Goal: Entertainment & Leisure: Browse casually

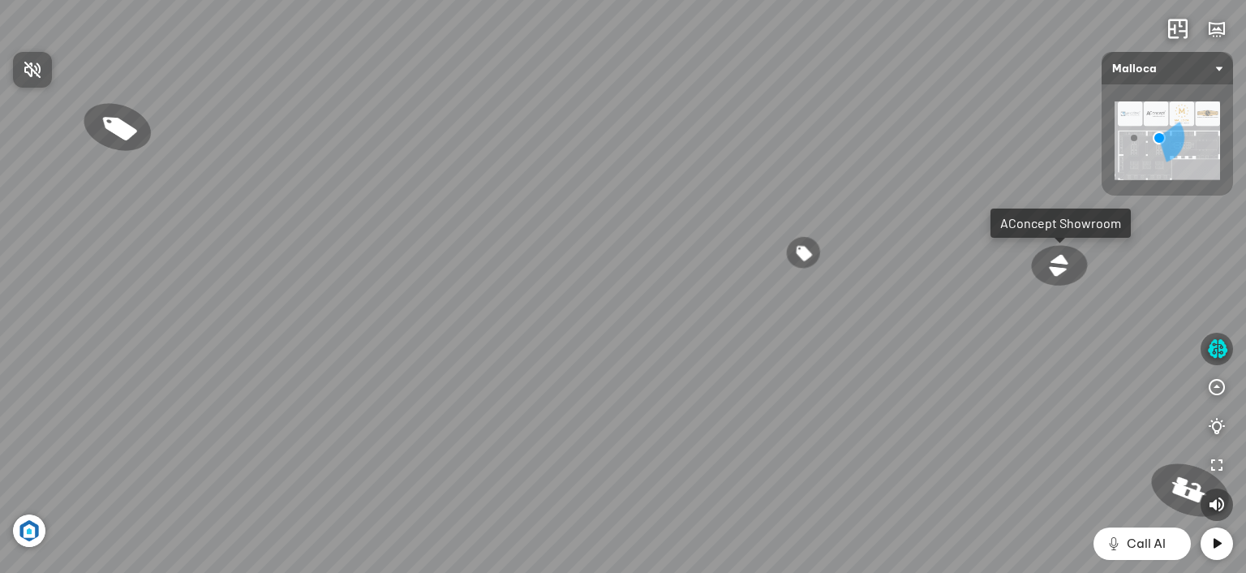
click at [892, 346] on div at bounding box center [623, 286] width 1246 height 573
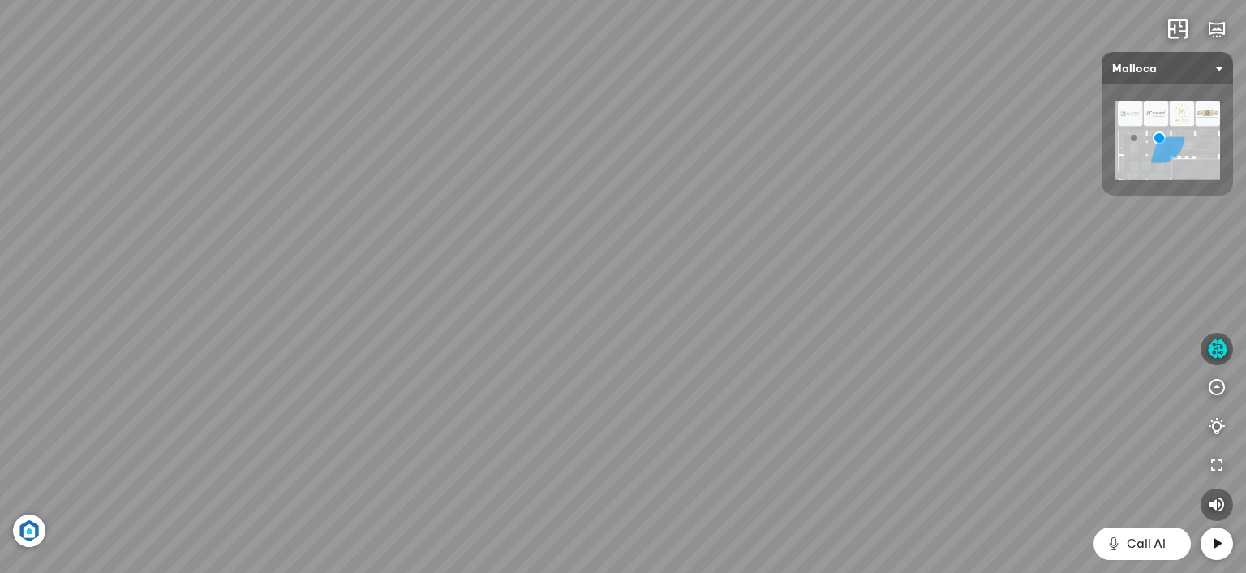
drag, startPoint x: 906, startPoint y: 325, endPoint x: 632, endPoint y: 355, distance: 275.9
click at [614, 359] on div "Đi tiếp AConcept Showroom Chậu rửa chén hai hộc bán thủ công [PERSON_NAME] MS 6…" at bounding box center [623, 286] width 1246 height 573
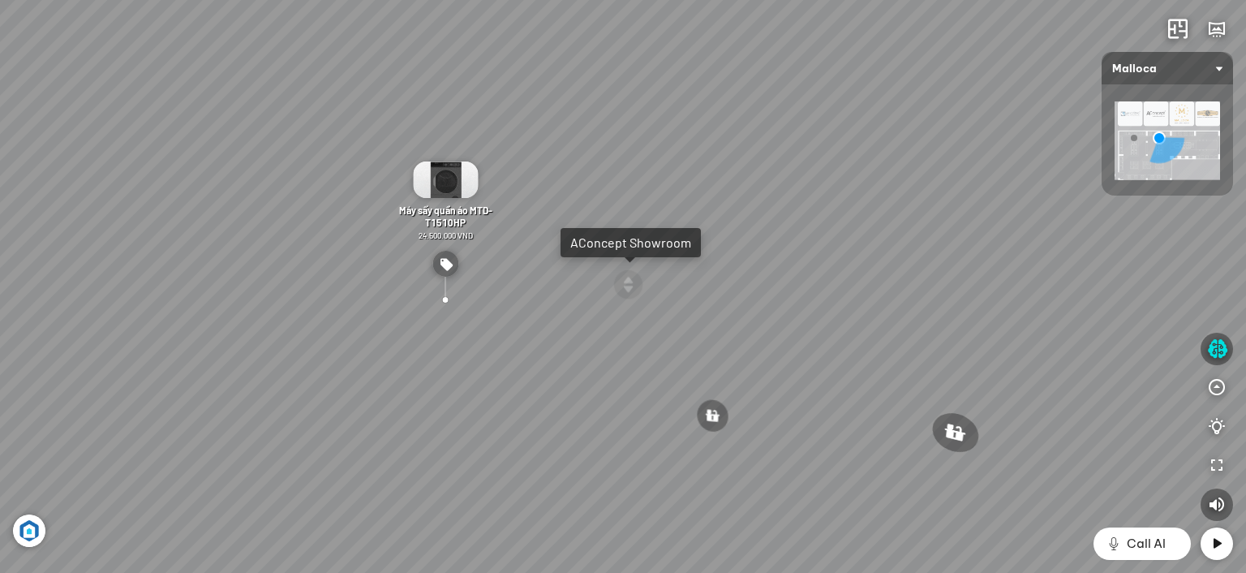
drag, startPoint x: 783, startPoint y: 304, endPoint x: 488, endPoint y: 339, distance: 296.6
click at [488, 339] on div "Đi tiếp AConcept Showroom Chậu rửa chén hai hộc bán thủ công [PERSON_NAME] MS 6…" at bounding box center [623, 286] width 1246 height 573
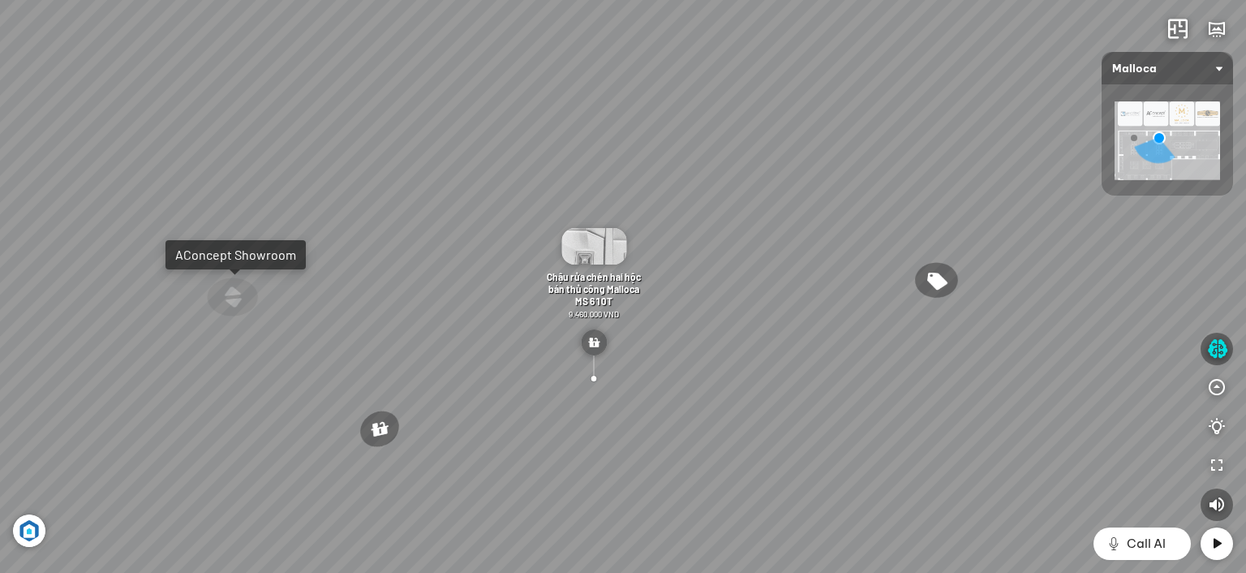
drag, startPoint x: 678, startPoint y: 309, endPoint x: 776, endPoint y: 263, distance: 107.8
click at [776, 263] on div "Đi tiếp AConcept Showroom Chậu rửa chén hai hộc bán thủ công [PERSON_NAME] MS 6…" at bounding box center [623, 286] width 1246 height 573
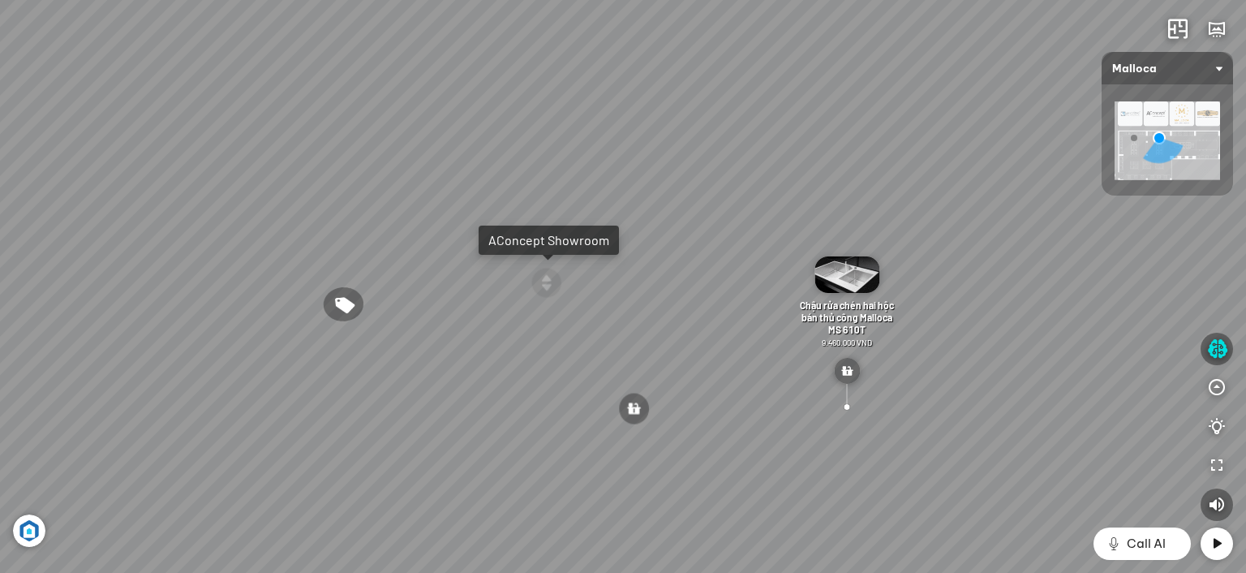
drag, startPoint x: 752, startPoint y: 249, endPoint x: 973, endPoint y: 263, distance: 221.1
click at [973, 263] on div "Đi tiếp AConcept Showroom Chậu rửa chén hai hộc bán thủ công [PERSON_NAME] MS 6…" at bounding box center [623, 286] width 1246 height 573
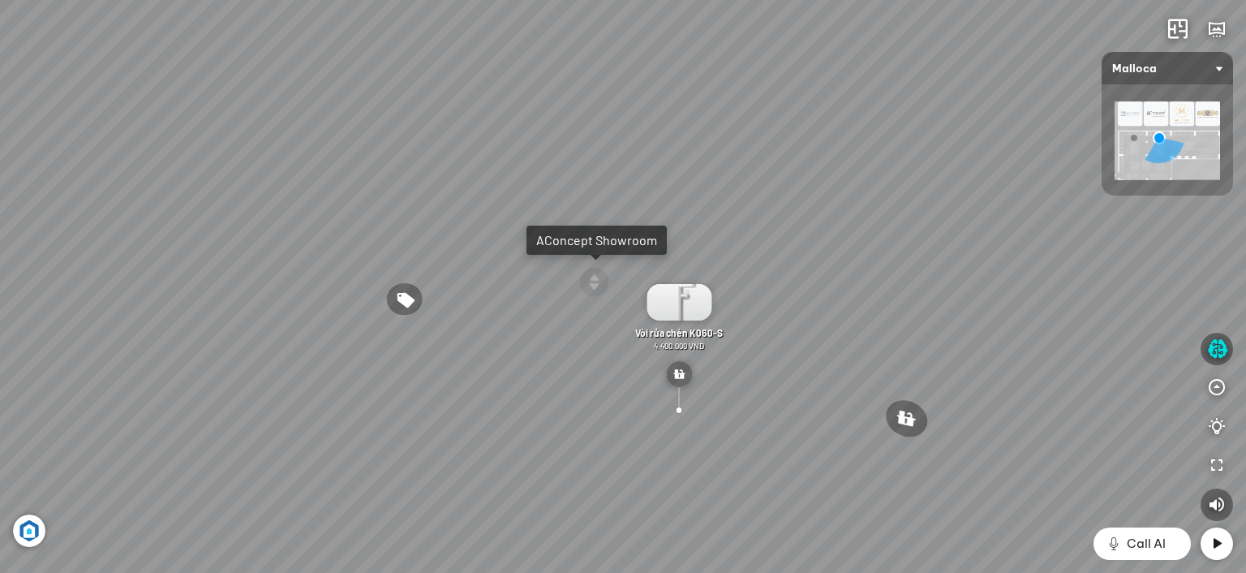
drag, startPoint x: 682, startPoint y: 255, endPoint x: 734, endPoint y: 255, distance: 52.7
click at [734, 255] on div "Đi tiếp AConcept Showroom Chậu rửa chén hai hộc bán thủ công [PERSON_NAME] MS 6…" at bounding box center [623, 286] width 1246 height 573
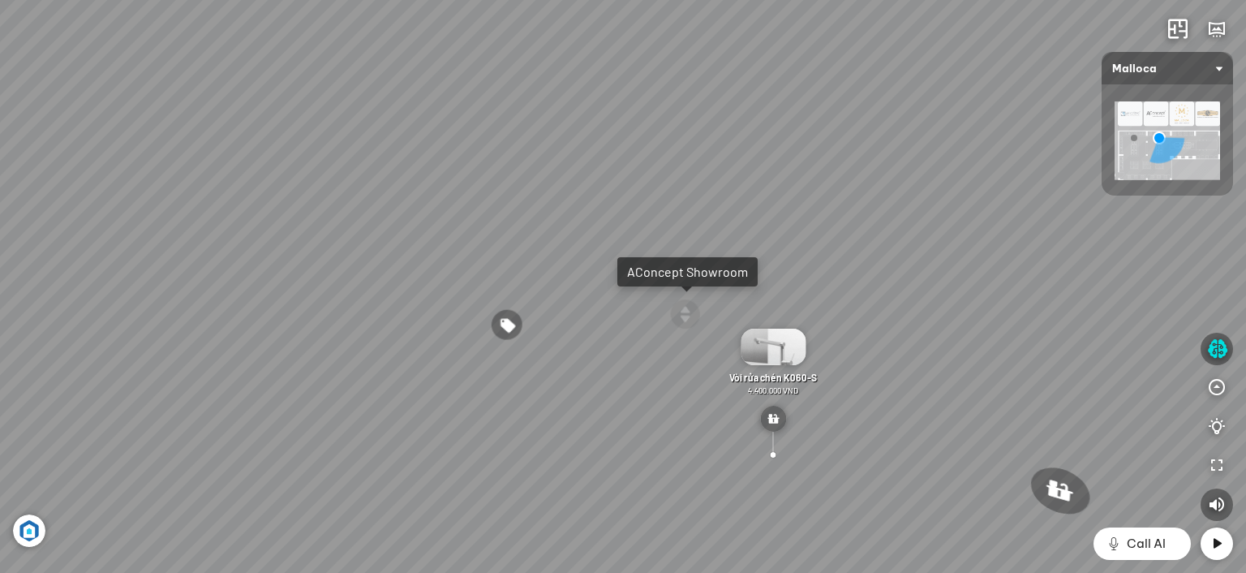
drag, startPoint x: 618, startPoint y: 301, endPoint x: 662, endPoint y: 321, distance: 47.9
click at [662, 321] on div "Đi tiếp AConcept Showroom Chậu rửa chén hai hộc bán thủ công [PERSON_NAME] MS 6…" at bounding box center [623, 286] width 1246 height 573
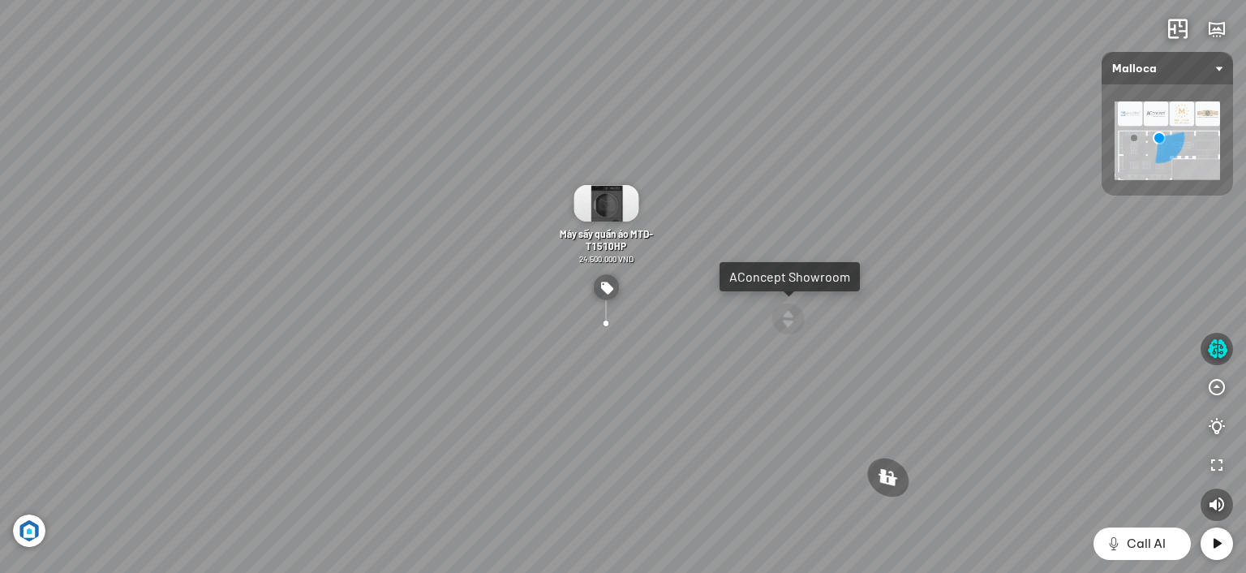
drag, startPoint x: 725, startPoint y: 356, endPoint x: 752, endPoint y: 353, distance: 27.8
click at [752, 355] on div "Đi tiếp AConcept Showroom Chậu rửa chén hai hộc bán thủ công [PERSON_NAME] MS 6…" at bounding box center [623, 286] width 1246 height 573
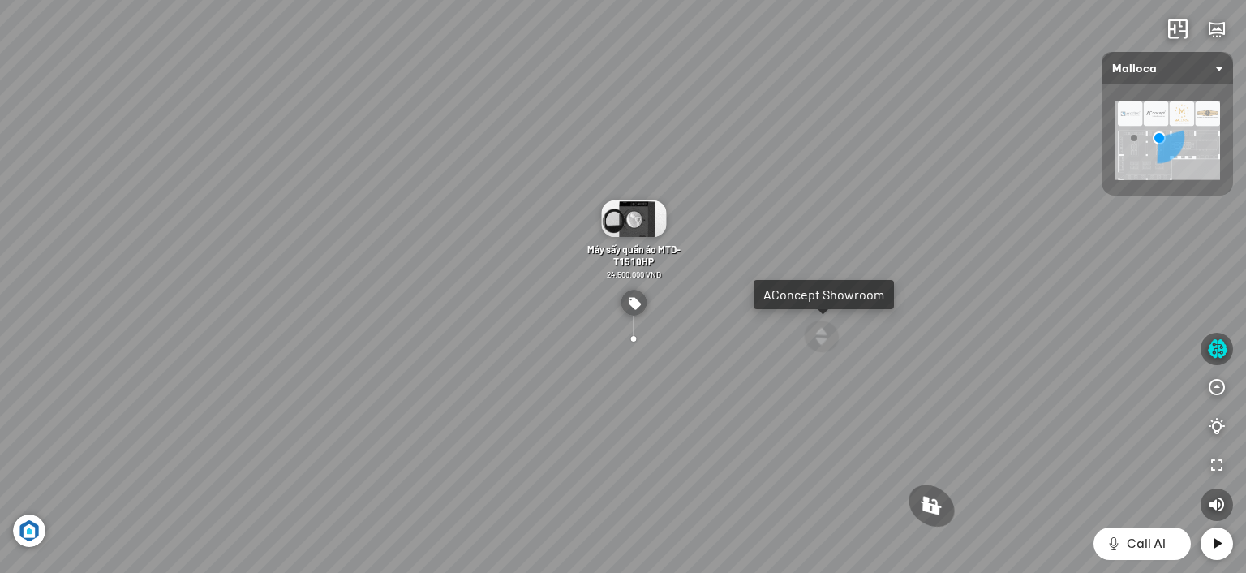
drag, startPoint x: 685, startPoint y: 336, endPoint x: 725, endPoint y: 352, distance: 43.7
click at [725, 352] on div "Đi tiếp AConcept Showroom Chậu rửa chén hai hộc bán thủ công [PERSON_NAME] MS 6…" at bounding box center [623, 286] width 1246 height 573
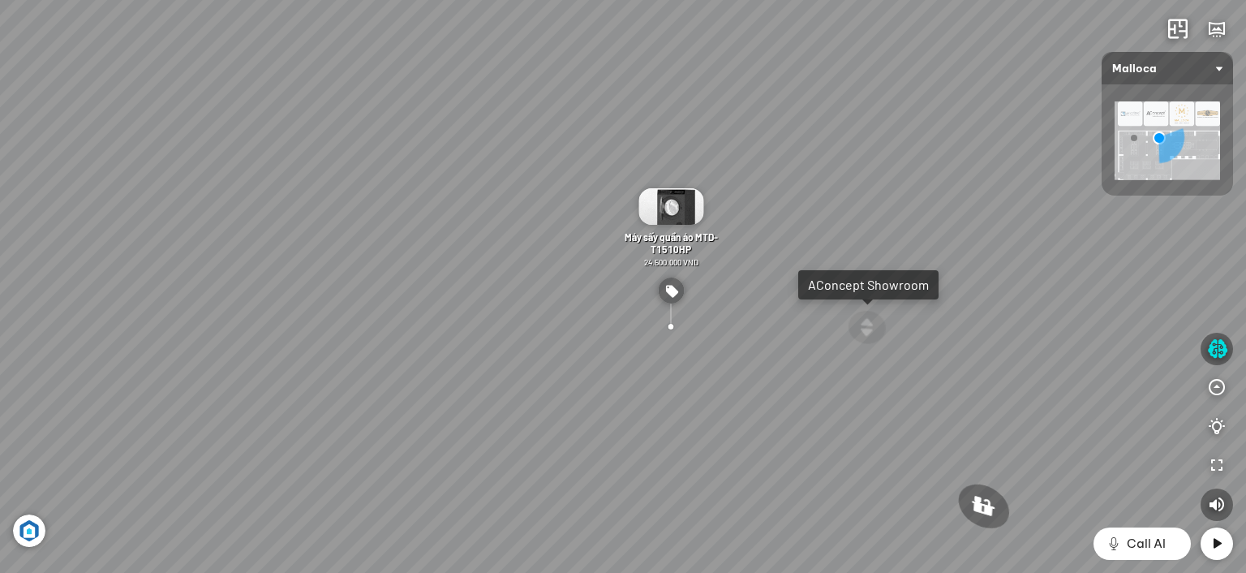
drag, startPoint x: 522, startPoint y: 251, endPoint x: 544, endPoint y: 239, distance: 25.8
click at [544, 239] on div "Đi tiếp AConcept Showroom Chậu rửa chén hai hộc bán thủ công [PERSON_NAME] MS 6…" at bounding box center [623, 286] width 1246 height 573
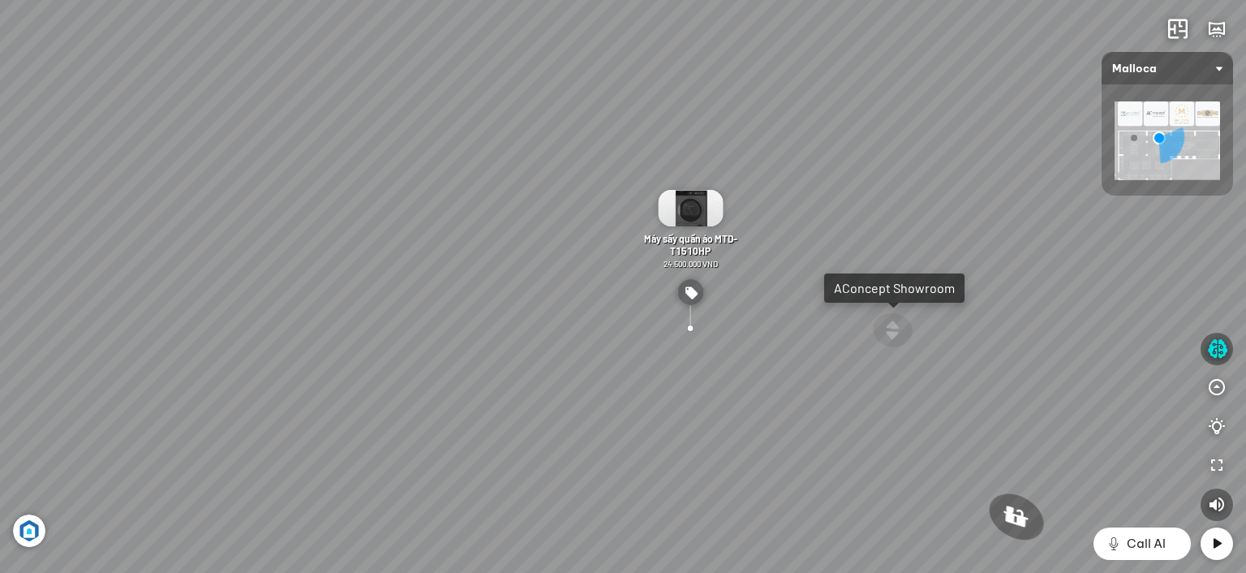
drag, startPoint x: 526, startPoint y: 242, endPoint x: 545, endPoint y: 243, distance: 19.5
click at [545, 243] on div "Đi tiếp AConcept Showroom Chậu rửa chén hai hộc bán thủ công [PERSON_NAME] MS 6…" at bounding box center [623, 286] width 1246 height 573
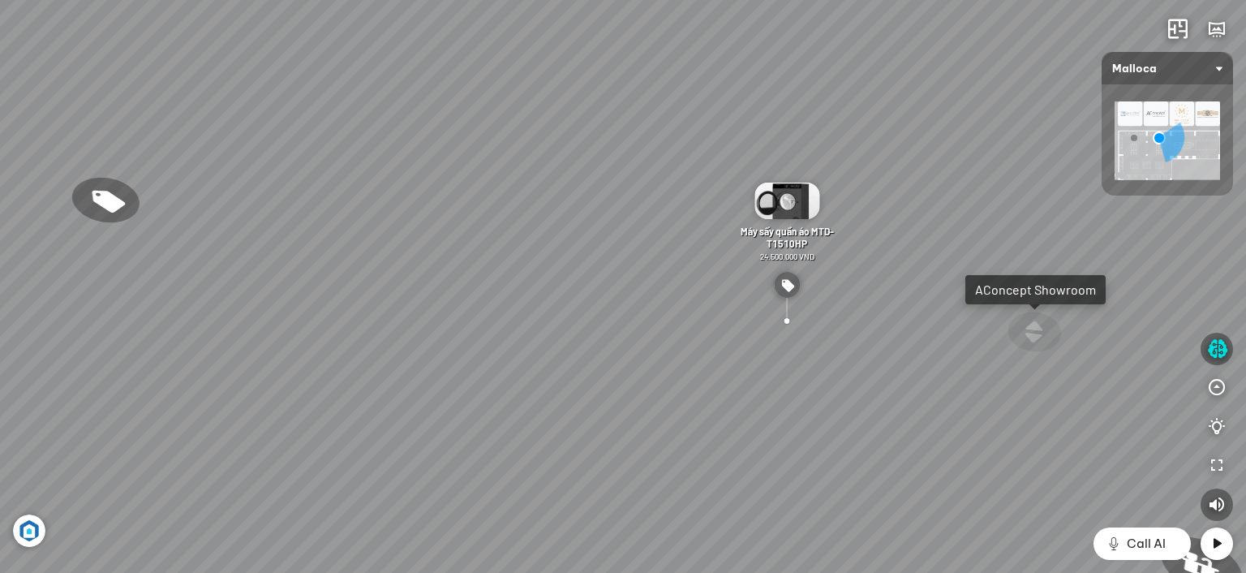
drag, startPoint x: 883, startPoint y: 381, endPoint x: 974, endPoint y: 369, distance: 92.4
click at [974, 369] on div "Đi tiếp AConcept Showroom Chậu rửa chén hai hộc bán thủ công [PERSON_NAME] MS 6…" at bounding box center [623, 286] width 1246 height 573
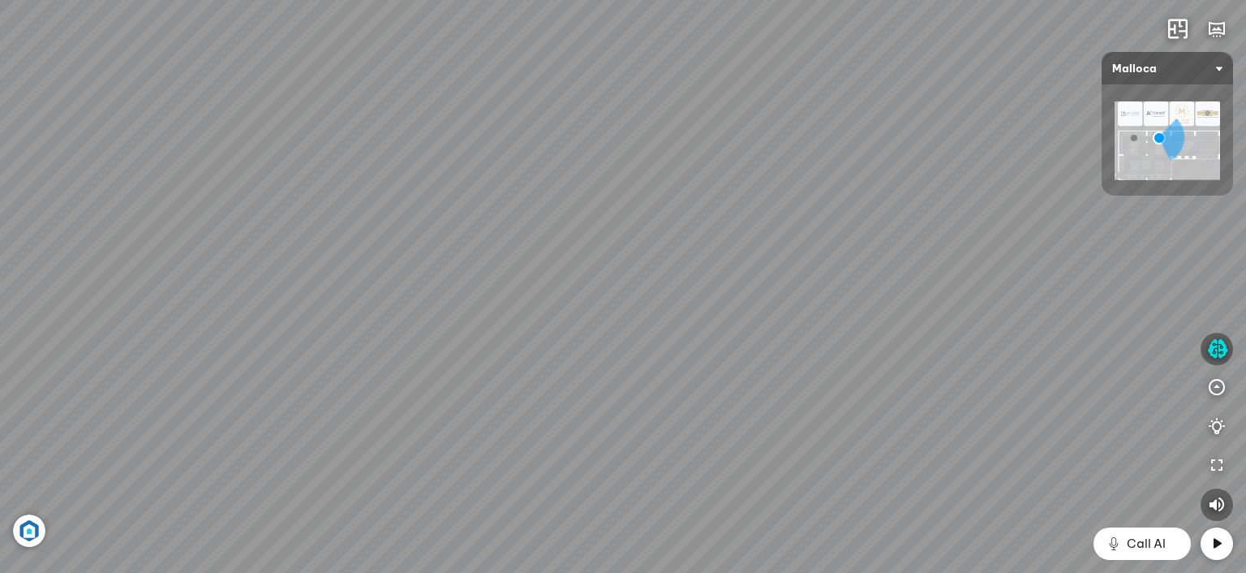
drag, startPoint x: 889, startPoint y: 369, endPoint x: 980, endPoint y: 386, distance: 92.5
click at [980, 385] on div "Đi tiếp AConcept Showroom Chậu rửa chén hai hộc bán thủ công [PERSON_NAME] MS 6…" at bounding box center [623, 286] width 1246 height 573
drag, startPoint x: 592, startPoint y: 299, endPoint x: 661, endPoint y: 290, distance: 69.7
click at [661, 290] on div "Đi tiếp AConcept Showroom Chậu rửa chén hai hộc bán thủ công [PERSON_NAME] MS 6…" at bounding box center [623, 286] width 1246 height 573
click at [1218, 347] on icon "button" at bounding box center [1217, 348] width 20 height 19
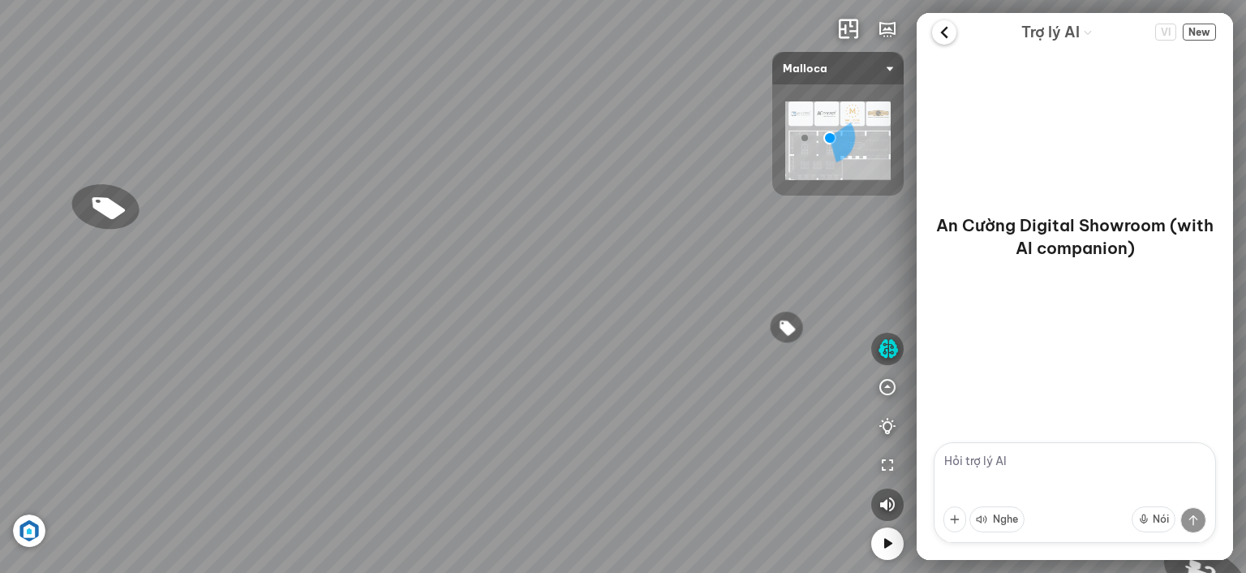
click at [944, 34] on icon at bounding box center [944, 32] width 24 height 24
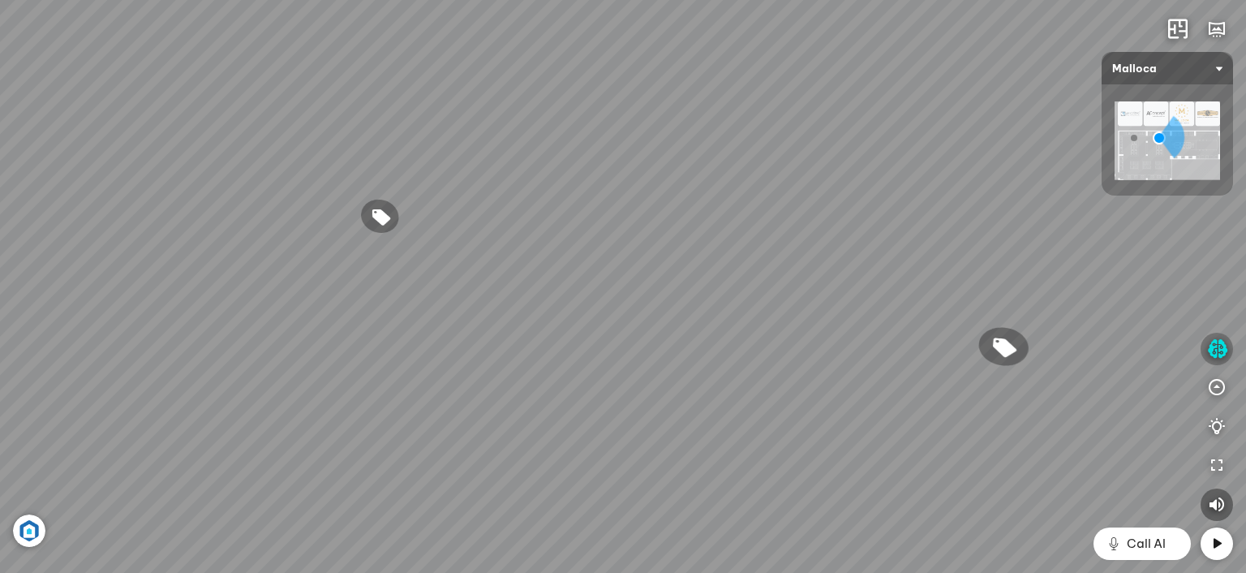
click at [1224, 350] on icon "button" at bounding box center [1217, 348] width 20 height 19
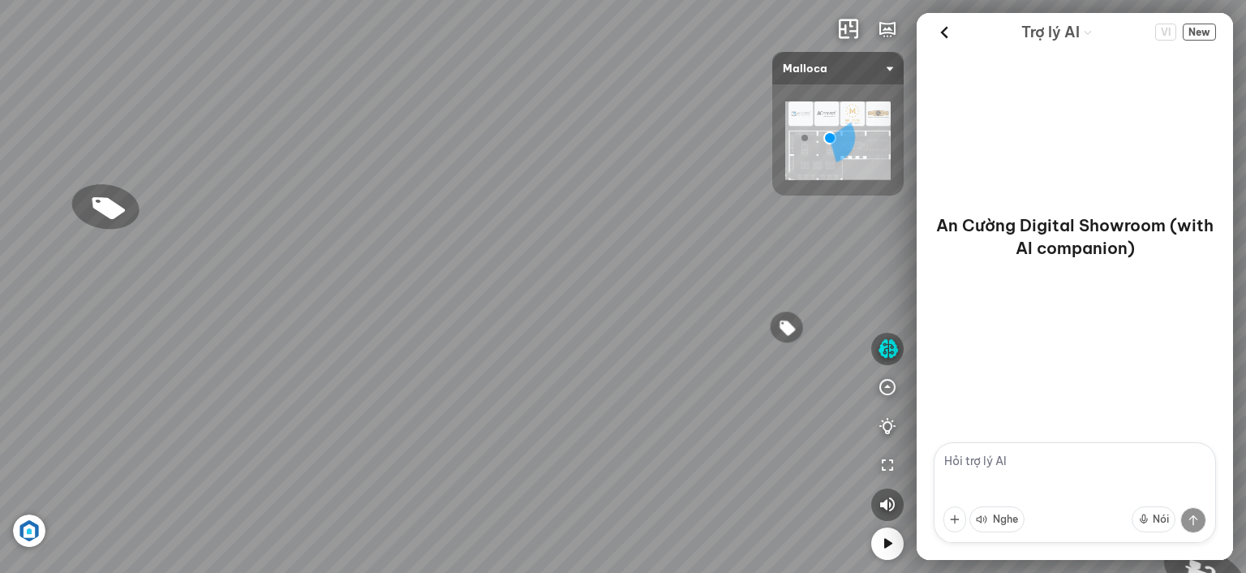
click at [1049, 467] on textarea at bounding box center [1075, 492] width 282 height 101
type textarea "tủ bếp"
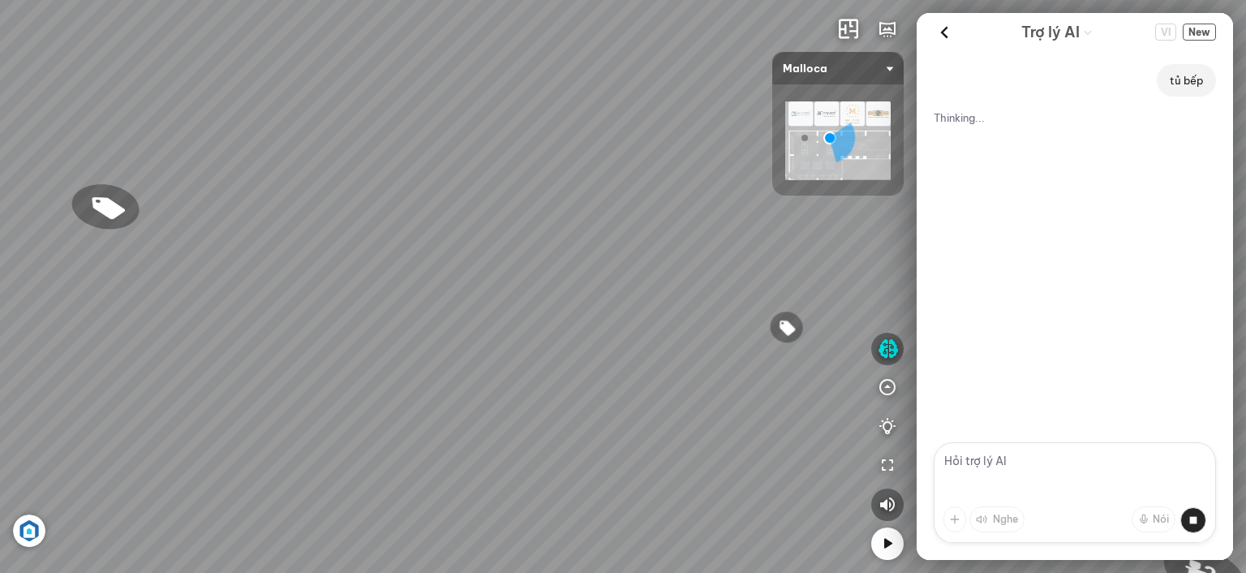
click at [977, 467] on textarea at bounding box center [1075, 492] width 282 height 101
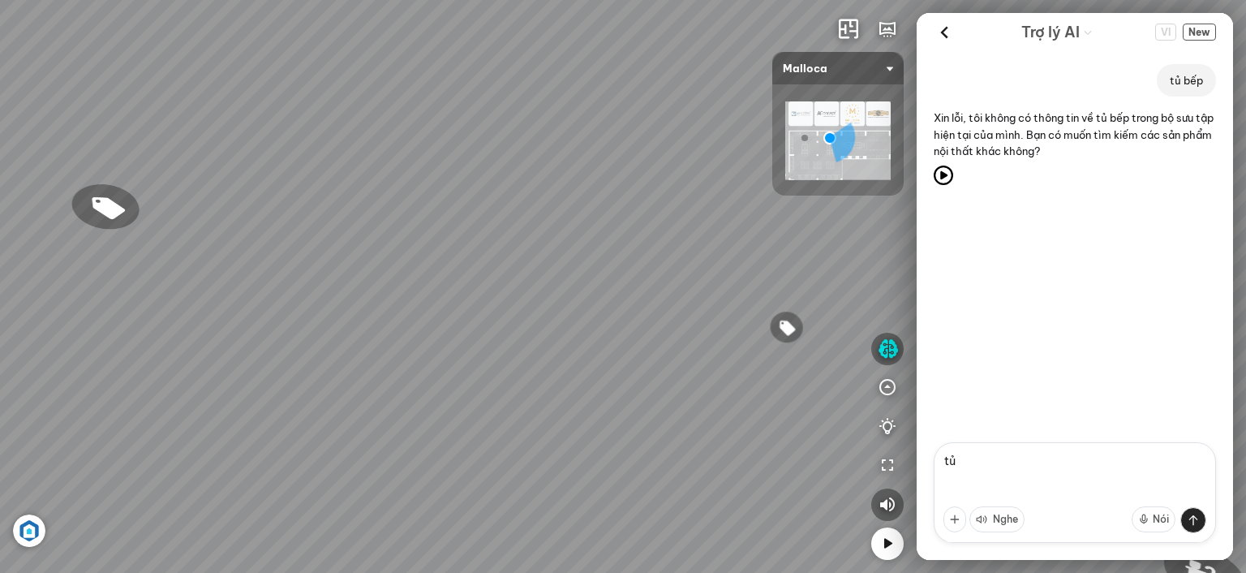
type textarea "t"
drag, startPoint x: 582, startPoint y: 312, endPoint x: 729, endPoint y: 311, distance: 147.7
click at [729, 311] on div "Đi tiếp AConcept Showroom Chậu rửa chén hai hộc bán thủ công [PERSON_NAME] MS 6…" at bounding box center [623, 286] width 1246 height 573
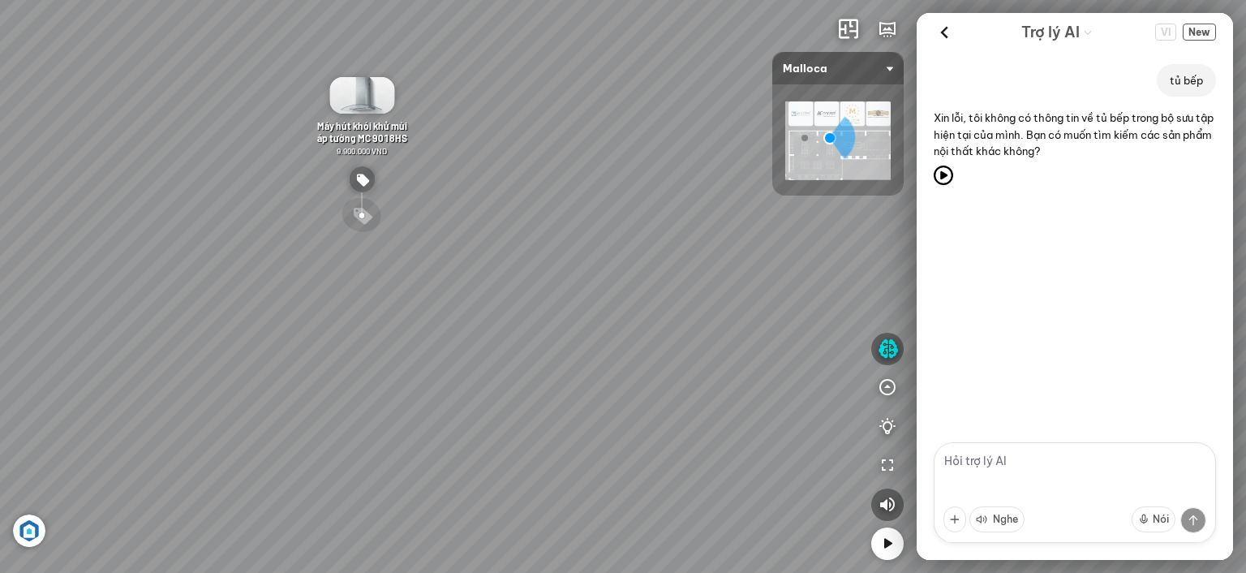
drag, startPoint x: 647, startPoint y: 315, endPoint x: 802, endPoint y: 279, distance: 159.0
click at [802, 279] on div "Đi tiếp AConcept Showroom Chậu rửa chén hai hộc bán thủ công [PERSON_NAME] MS 6…" at bounding box center [623, 286] width 1246 height 573
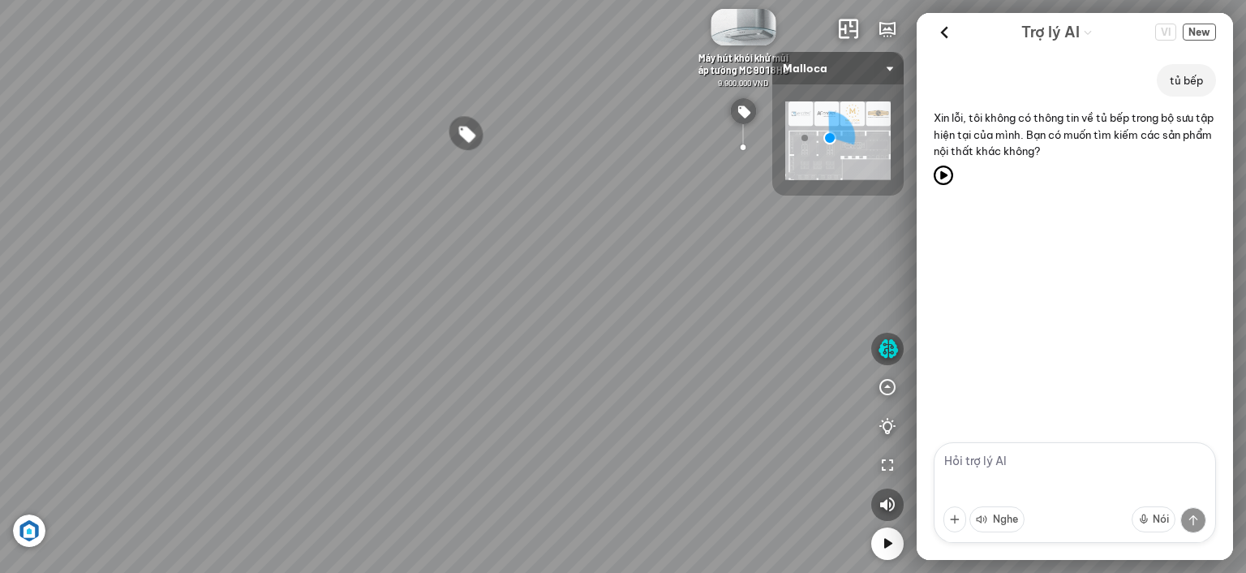
drag, startPoint x: 600, startPoint y: 327, endPoint x: 724, endPoint y: 328, distance: 124.1
click at [760, 317] on div "Đi tiếp AConcept Showroom Chậu rửa chén hai hộc bán thủ công [PERSON_NAME] MS 6…" at bounding box center [623, 286] width 1246 height 573
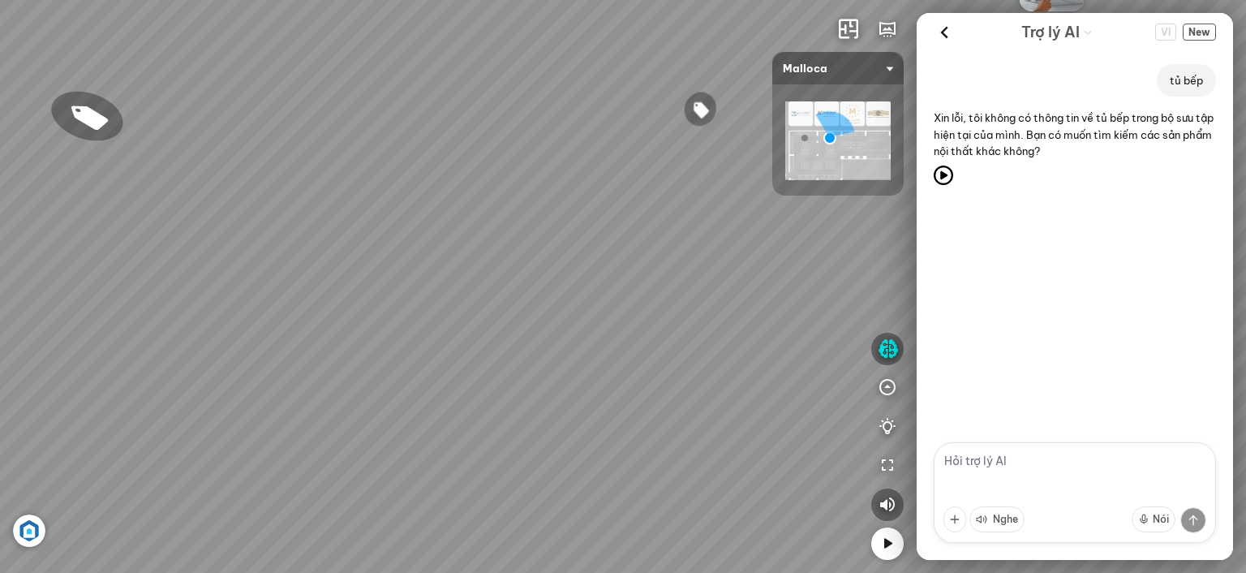
drag, startPoint x: 571, startPoint y: 330, endPoint x: 703, endPoint y: 311, distance: 133.7
click at [705, 311] on div "Đi tiếp AConcept Showroom Chậu rửa chén hai hộc bán thủ công [PERSON_NAME] MS 6…" at bounding box center [623, 286] width 1246 height 573
click at [652, 337] on div "Đi tiếp AConcept Showroom Chậu rửa chén hai hộc bán thủ công [PERSON_NAME] MS 6…" at bounding box center [623, 286] width 1246 height 573
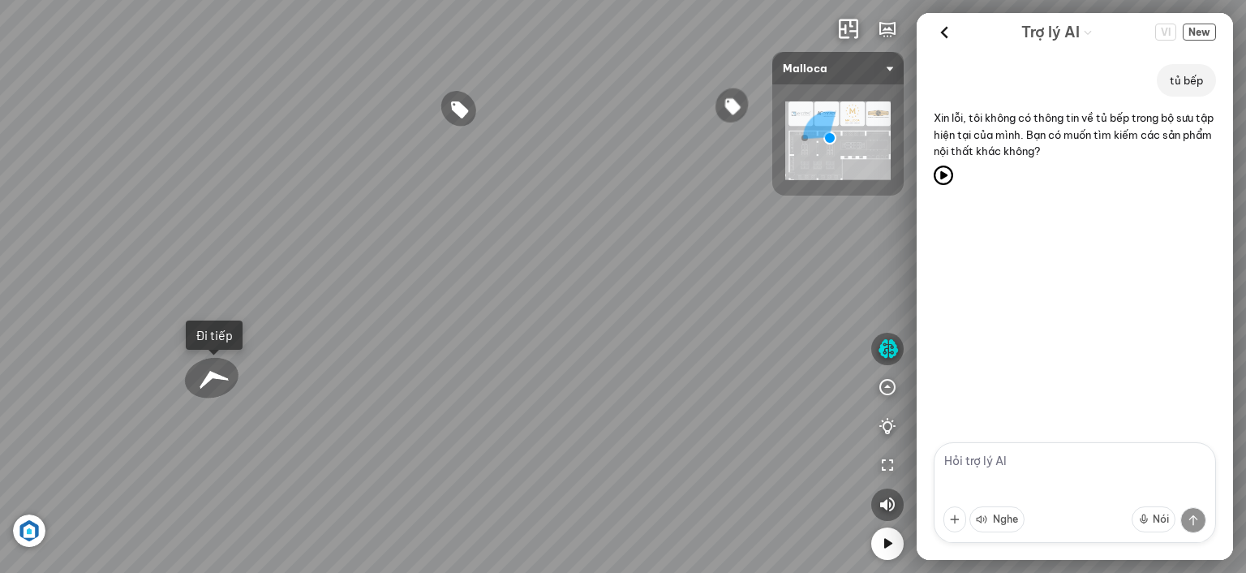
drag, startPoint x: 549, startPoint y: 341, endPoint x: 673, endPoint y: 339, distance: 124.2
click at [669, 340] on div "Đi tiếp AConcept Showroom Chậu rửa chén hai hộc bán thủ công [PERSON_NAME] MS 6…" at bounding box center [623, 286] width 1246 height 573
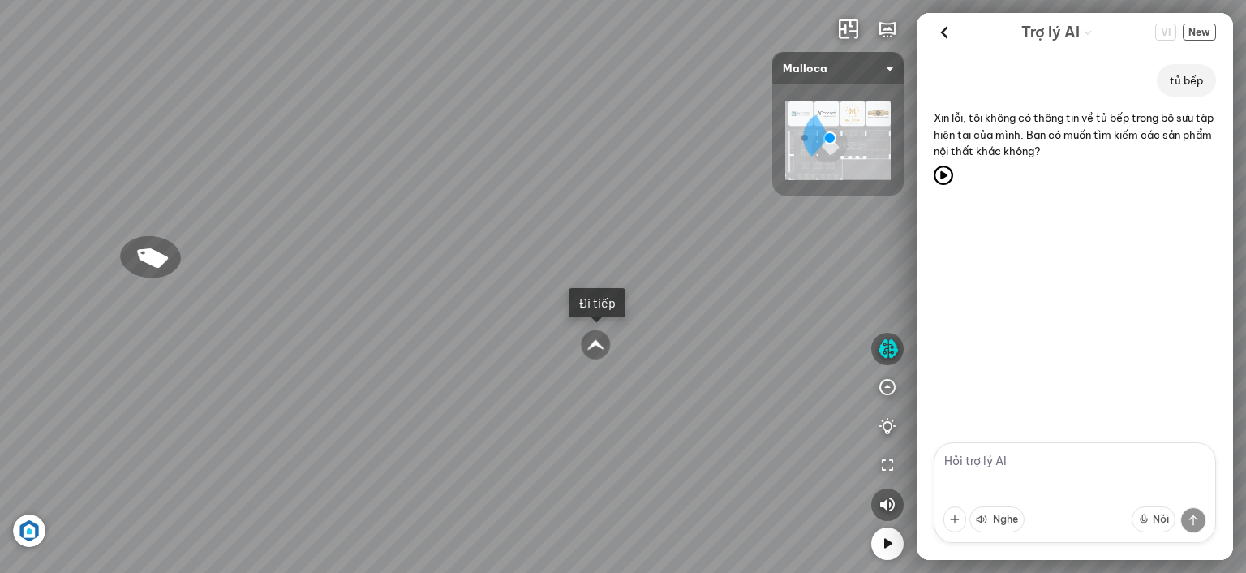
drag, startPoint x: 608, startPoint y: 400, endPoint x: 647, endPoint y: 391, distance: 40.7
click at [648, 392] on div "Đi tiếp AConcept Showroom Chậu rửa chén hai hộc bán thủ công [PERSON_NAME] MS 6…" at bounding box center [623, 286] width 1246 height 573
click at [604, 344] on div at bounding box center [598, 345] width 32 height 32
drag, startPoint x: 536, startPoint y: 341, endPoint x: 607, endPoint y: 343, distance: 70.6
click at [607, 343] on div at bounding box center [623, 286] width 1246 height 573
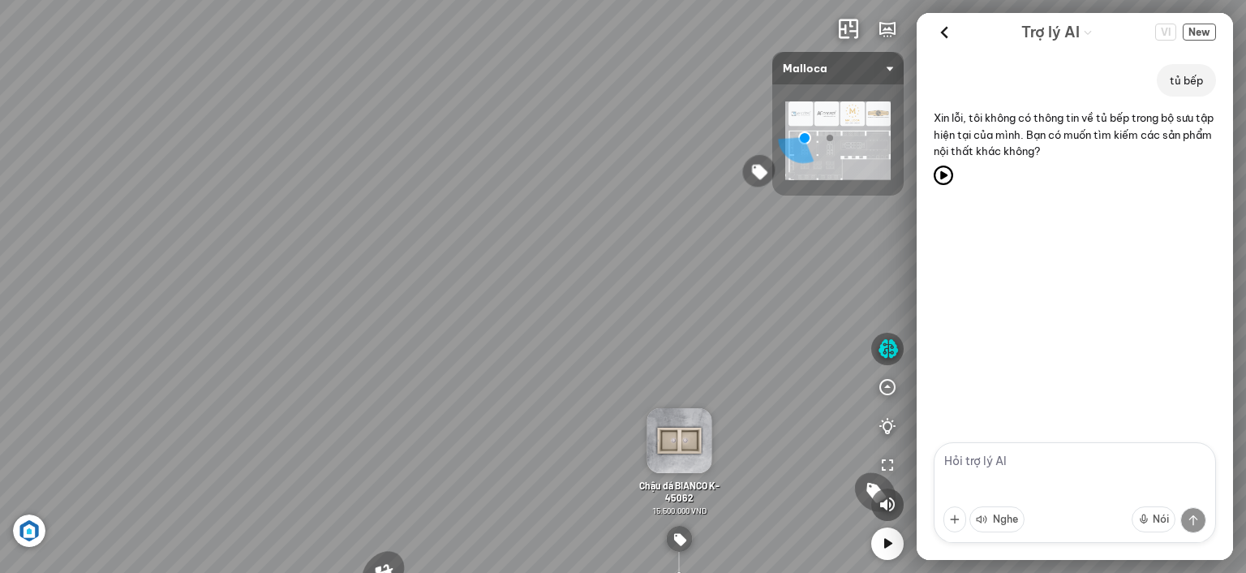
drag, startPoint x: 544, startPoint y: 324, endPoint x: 652, endPoint y: 293, distance: 112.2
click at [652, 294] on div "Chậu rửa chén MS 6075 6.710.000 VND Vòi chậu rửa chén MF-043 7.920.000 VND Vòi …" at bounding box center [623, 286] width 1246 height 573
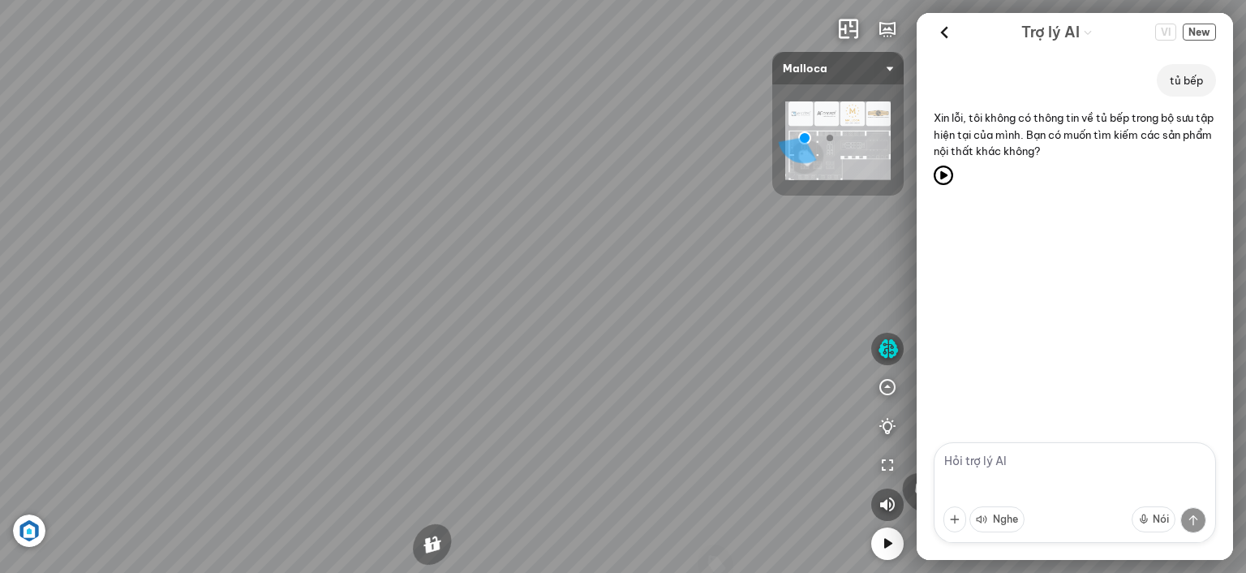
drag, startPoint x: 596, startPoint y: 294, endPoint x: 766, endPoint y: 275, distance: 171.4
click at [766, 275] on div "Chậu rửa chén MS 6075 6.710.000 VND Vòi chậu rửa chén MF-043 7.920.000 VND Vòi …" at bounding box center [623, 286] width 1246 height 573
drag, startPoint x: 478, startPoint y: 277, endPoint x: 488, endPoint y: 273, distance: 11.0
click at [488, 273] on div "Chậu rửa chén MS 6075 6.710.000 VND Vòi chậu rửa chén MF-043 7.920.000 VND Vòi …" at bounding box center [623, 286] width 1246 height 573
drag, startPoint x: 543, startPoint y: 262, endPoint x: 460, endPoint y: 99, distance: 182.9
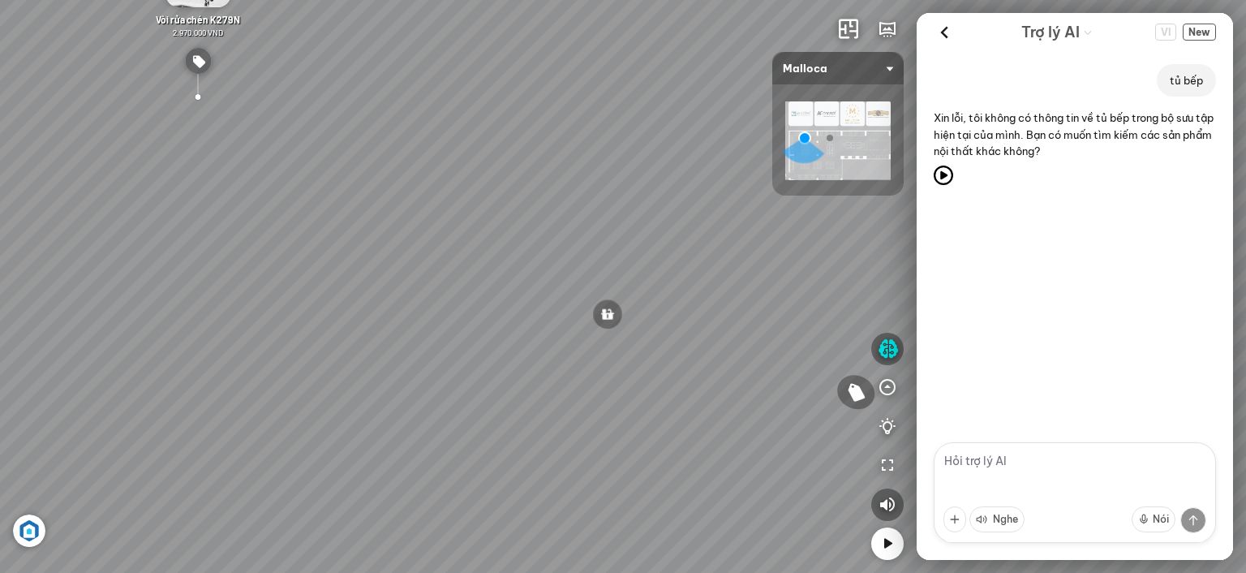
click at [460, 99] on div "Chậu rửa chén MS 6075 6.710.000 VND Vòi chậu rửa chén MF-043 7.920.000 VND Vòi …" at bounding box center [623, 286] width 1246 height 573
drag, startPoint x: 487, startPoint y: 184, endPoint x: 529, endPoint y: 237, distance: 67.5
click at [529, 237] on div "Chậu rửa chén MS 6075 6.710.000 VND Vòi chậu rửa chén MF-043 7.920.000 VND Vòi …" at bounding box center [623, 286] width 1246 height 573
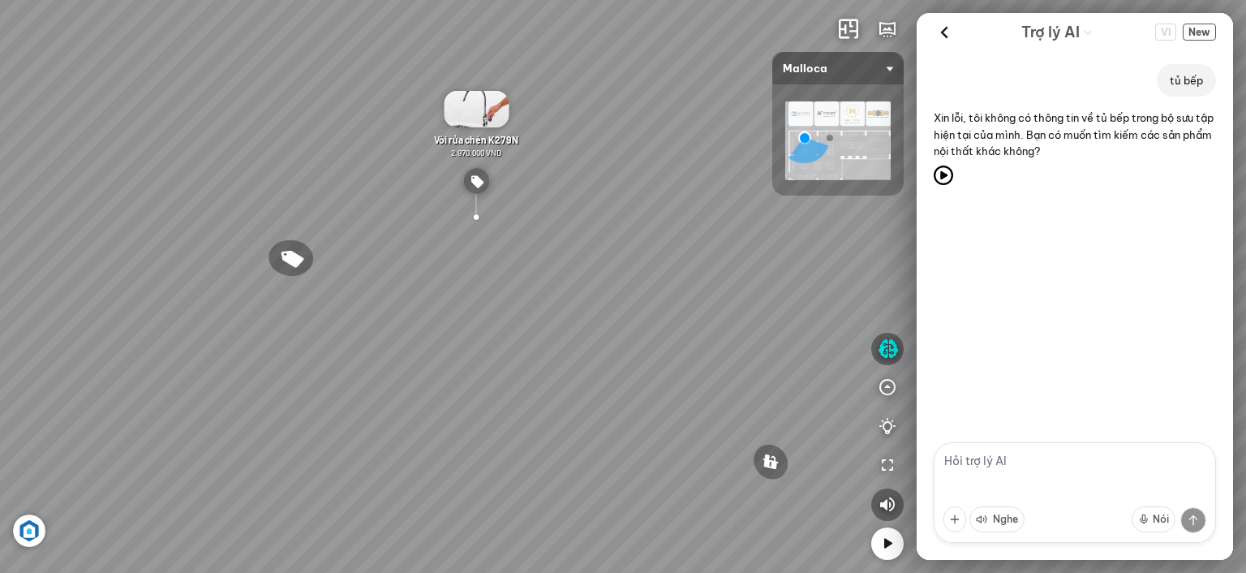
drag, startPoint x: 557, startPoint y: 220, endPoint x: 571, endPoint y: 235, distance: 20.7
click at [661, 277] on div "Chậu rửa chén MS 6075 6.710.000 VND Vòi chậu rửa chén MF-043 7.920.000 VND Vòi …" at bounding box center [623, 286] width 1246 height 573
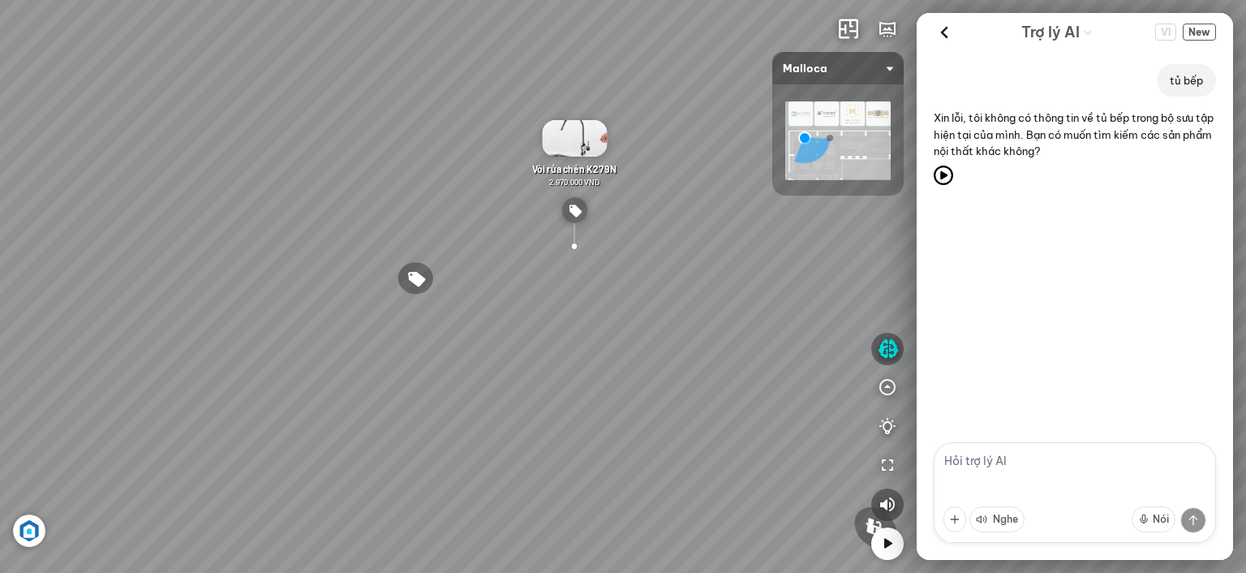
drag, startPoint x: 566, startPoint y: 223, endPoint x: 674, endPoint y: 252, distance: 112.6
click at [674, 251] on div "Chậu rửa chén MS 6075 6.710.000 VND Vòi chậu rửa chén MF-043 7.920.000 VND Vòi …" at bounding box center [623, 286] width 1246 height 573
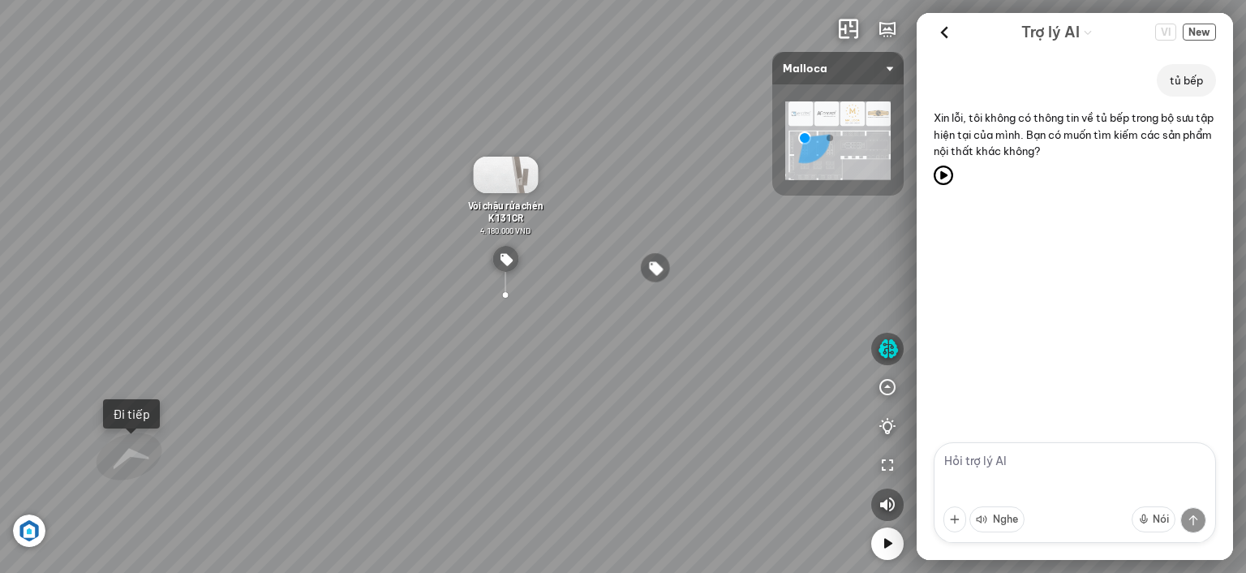
drag, startPoint x: 631, startPoint y: 243, endPoint x: 737, endPoint y: 268, distance: 108.4
click at [772, 263] on div "Chậu rửa chén MS 6075 6.710.000 VND Vòi chậu rửa chén MF-043 7.920.000 VND Vòi …" at bounding box center [623, 286] width 1246 height 573
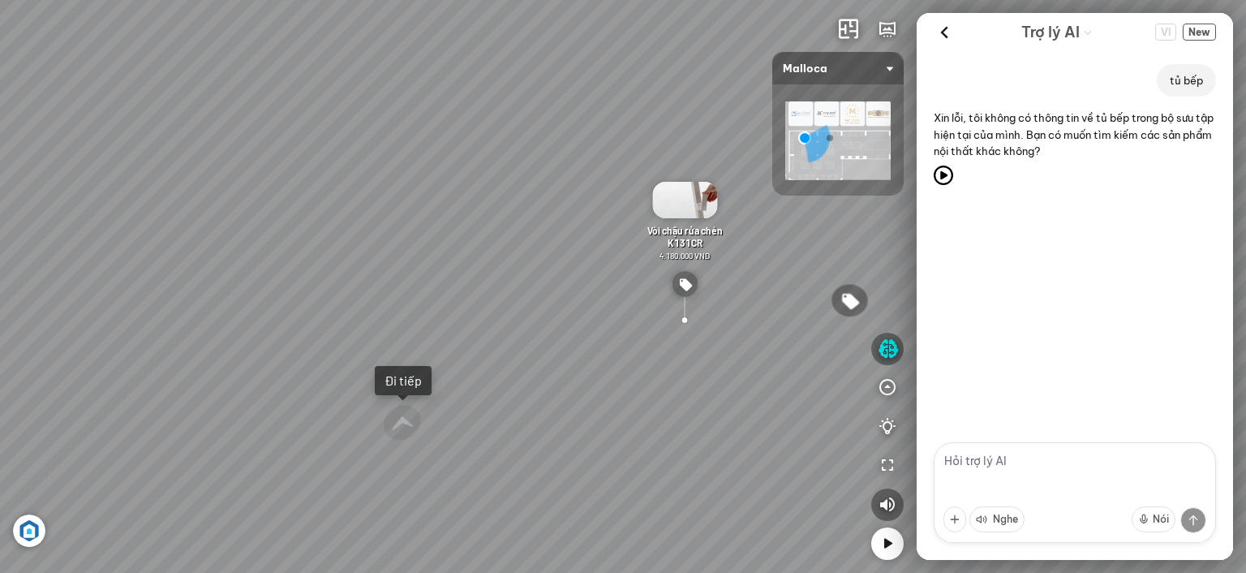
click at [644, 267] on div "Chậu rửa chén MS 6075 6.710.000 VND Vòi chậu rửa chén MF-043 7.920.000 VND Vòi …" at bounding box center [623, 286] width 1246 height 573
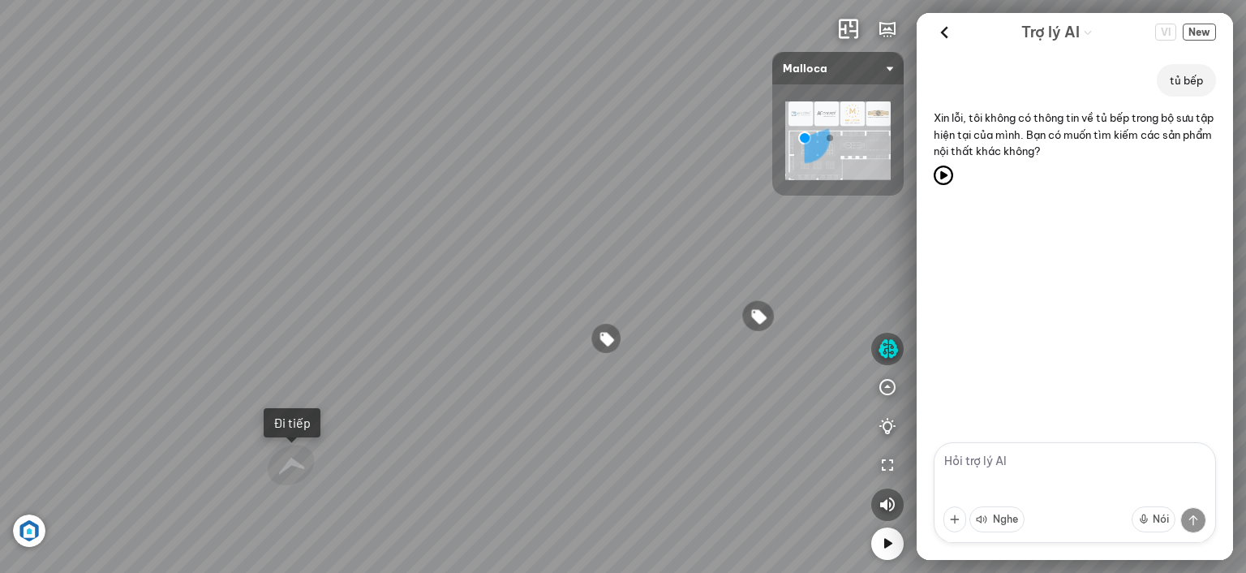
drag, startPoint x: 733, startPoint y: 281, endPoint x: 631, endPoint y: 322, distance: 109.5
click at [631, 322] on div "Chậu rửa chén MS 6075 6.710.000 VND Vòi chậu rửa chén MF-043 7.920.000 VND Vòi …" at bounding box center [623, 286] width 1246 height 573
click at [636, 318] on div "Chậu rửa chén MS 6075 6.710.000 VND Vòi chậu rửa chén MF-043 7.920.000 VND Vòi …" at bounding box center [623, 286] width 1246 height 573
